Goal: Find specific page/section: Find specific page/section

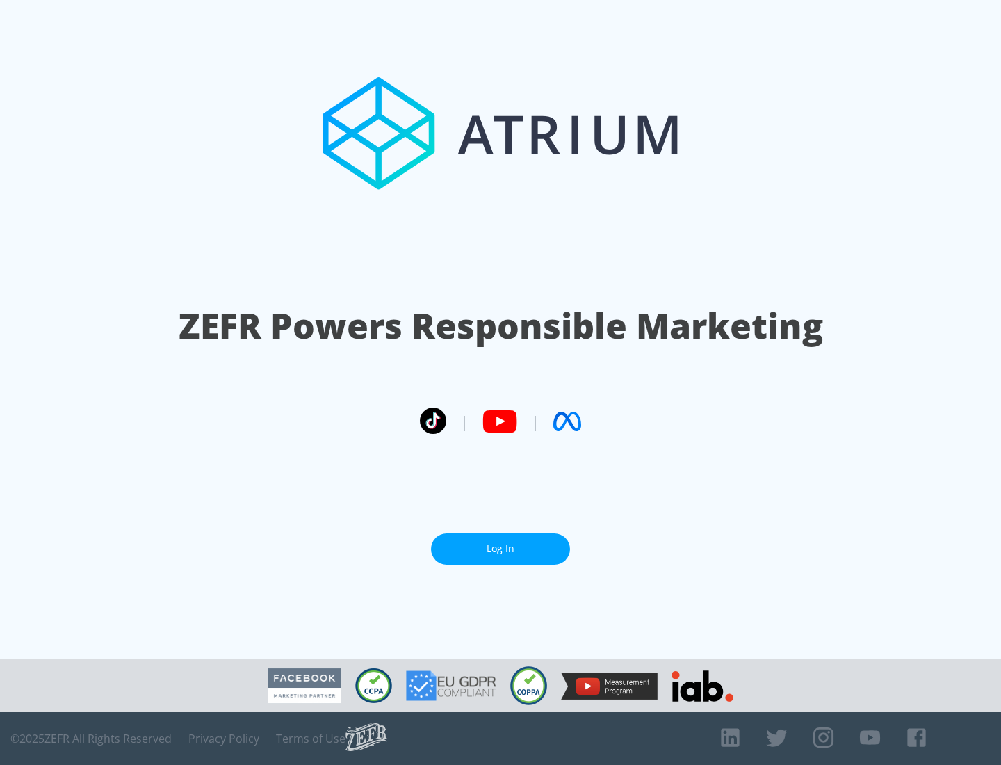
click at [501, 549] on link "Log In" at bounding box center [500, 548] width 139 height 31
